Goal: Task Accomplishment & Management: Manage account settings

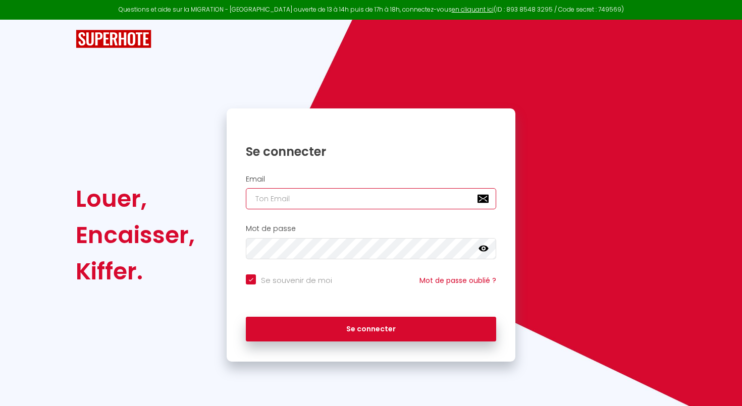
type input "[EMAIL_ADDRESS][DOMAIN_NAME]"
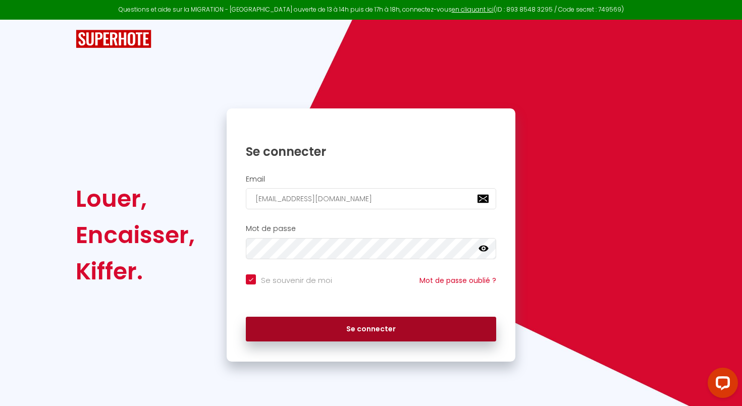
click at [332, 332] on button "Se connecter" at bounding box center [371, 329] width 250 height 25
checkbox input "true"
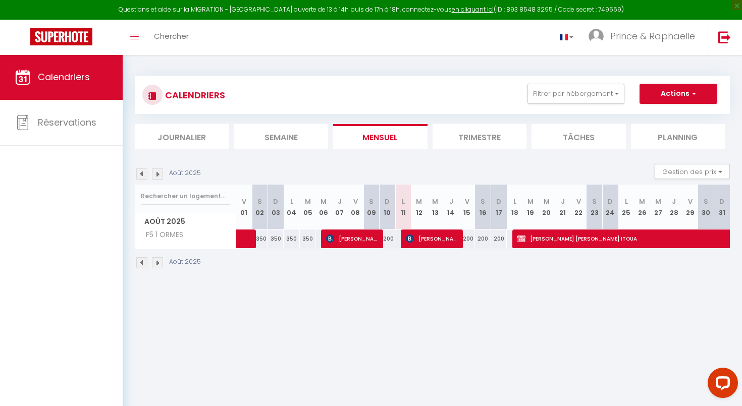
click at [161, 266] on img at bounding box center [157, 262] width 11 height 11
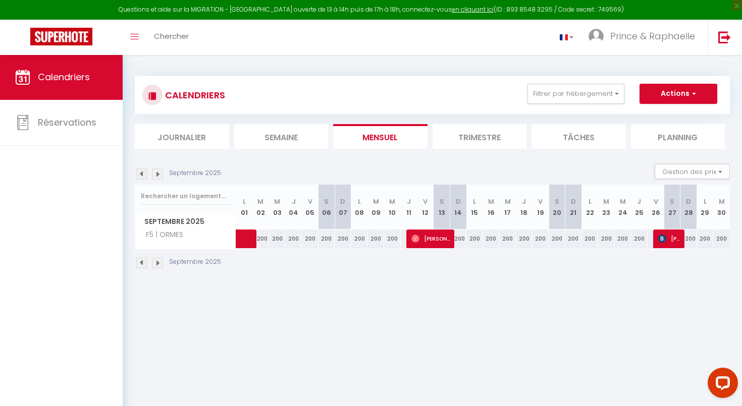
click at [139, 265] on img at bounding box center [141, 262] width 11 height 11
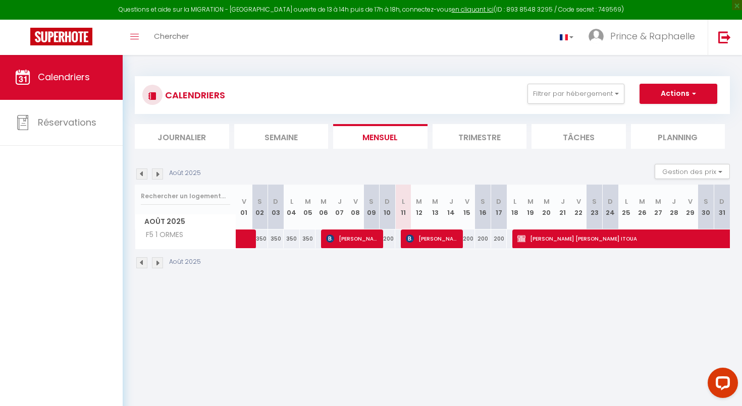
click at [542, 242] on span "[PERSON_NAME] [PERSON_NAME] ITOUA" at bounding box center [691, 238] width 348 height 19
select select "OK"
select select "KO"
select select "0"
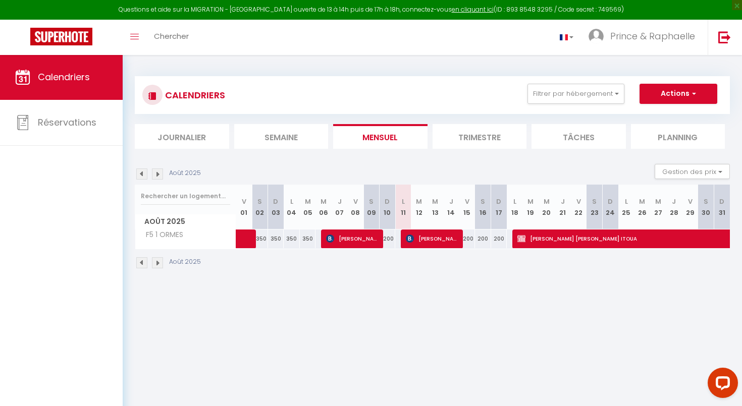
select select "1"
select select
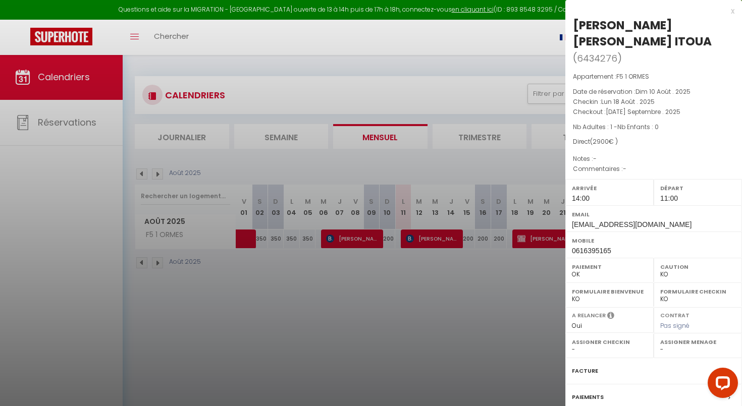
click at [732, 13] on div "x" at bounding box center [649, 11] width 169 height 12
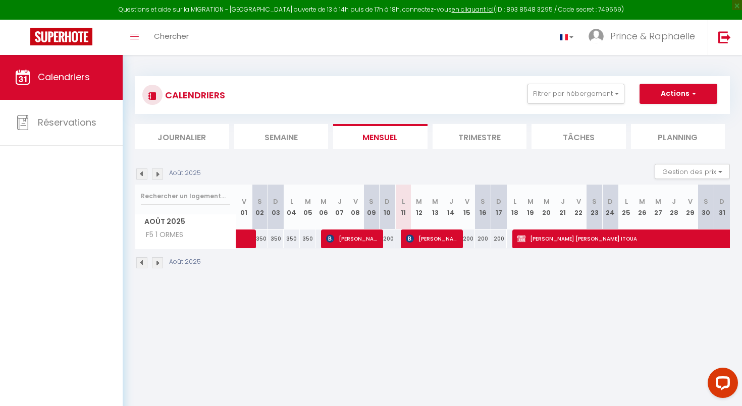
click at [419, 238] on span "[PERSON_NAME]" at bounding box center [433, 238] width 54 height 19
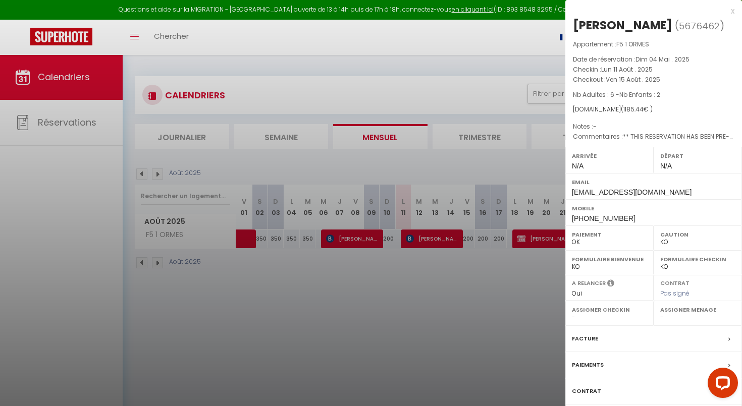
click at [424, 286] on div at bounding box center [371, 203] width 742 height 406
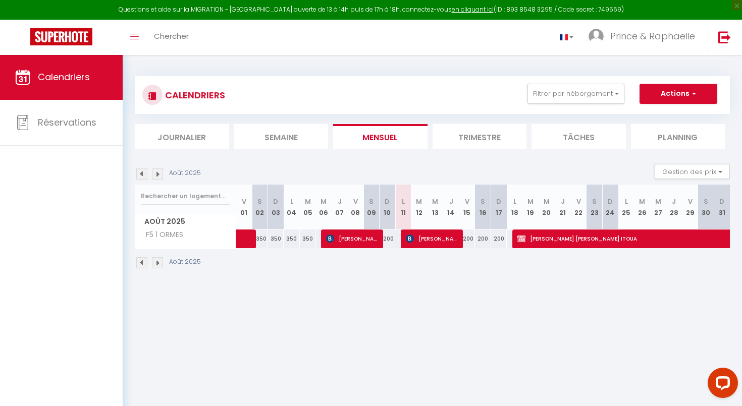
click at [156, 266] on img at bounding box center [157, 262] width 11 height 11
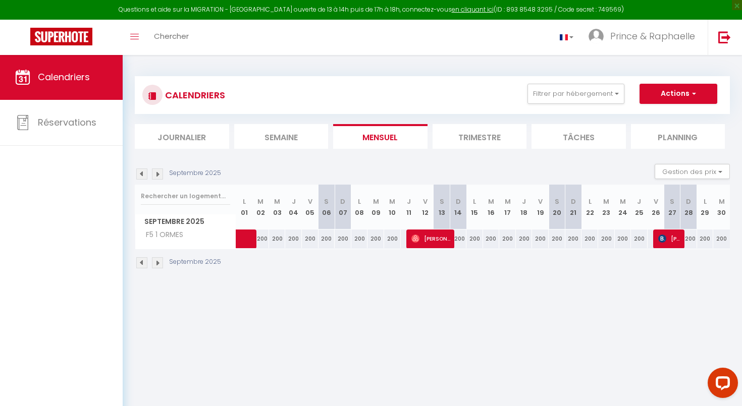
click at [159, 267] on img at bounding box center [157, 262] width 11 height 11
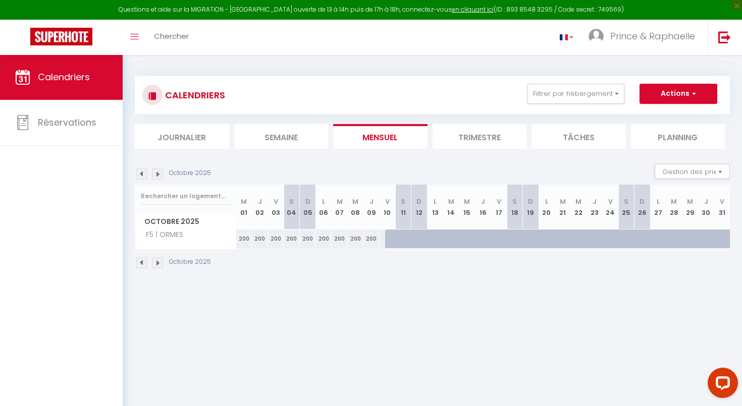
click at [143, 265] on img at bounding box center [141, 262] width 11 height 11
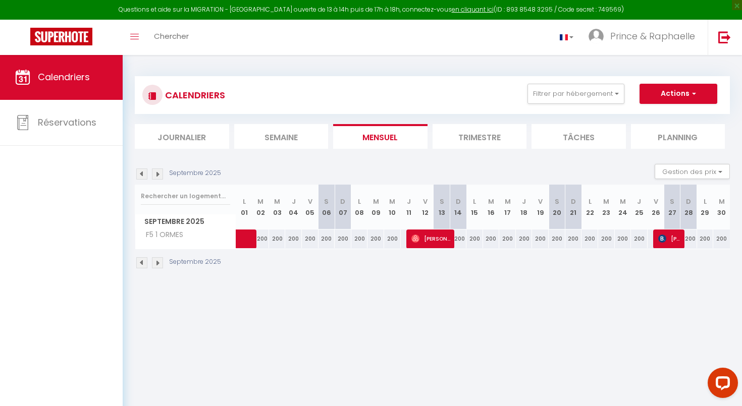
click at [143, 265] on img at bounding box center [141, 262] width 11 height 11
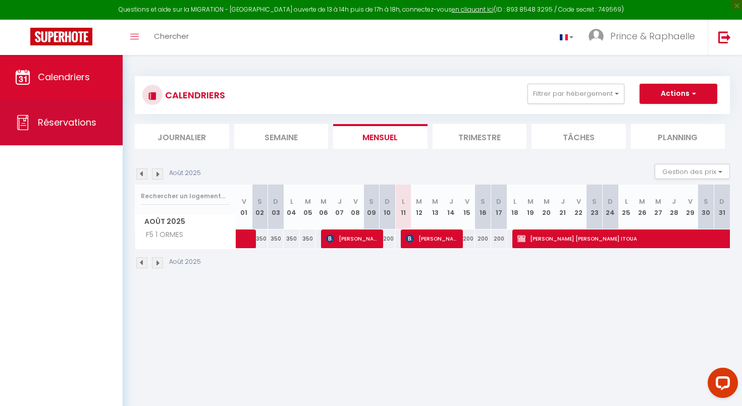
click at [76, 130] on link "Réservations" at bounding box center [61, 122] width 123 height 45
select select "not_cancelled"
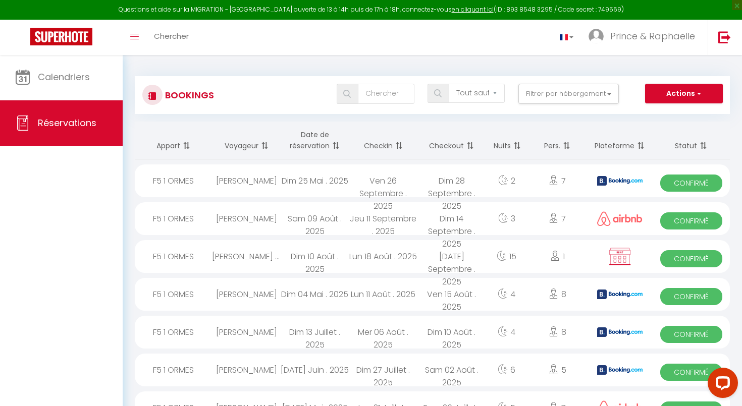
click at [336, 140] on span at bounding box center [335, 146] width 10 height 20
